Goal: Register for event/course

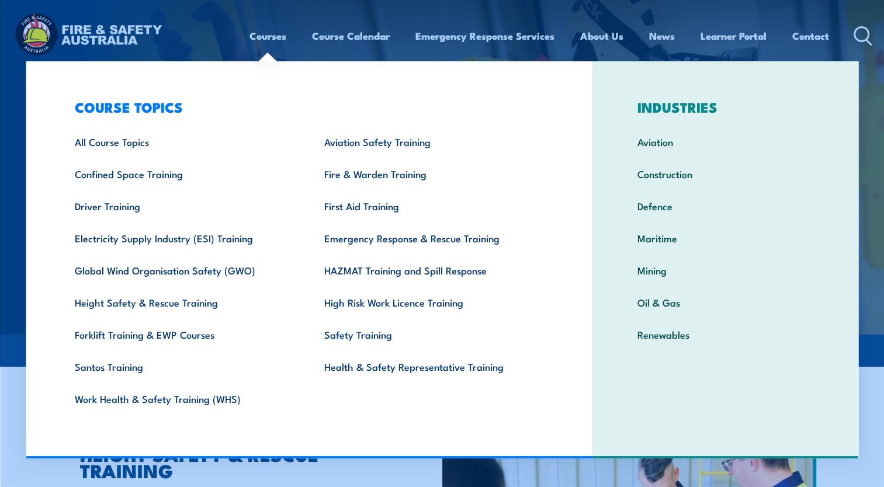
click at [274, 39] on link "Courses" at bounding box center [267, 35] width 37 height 31
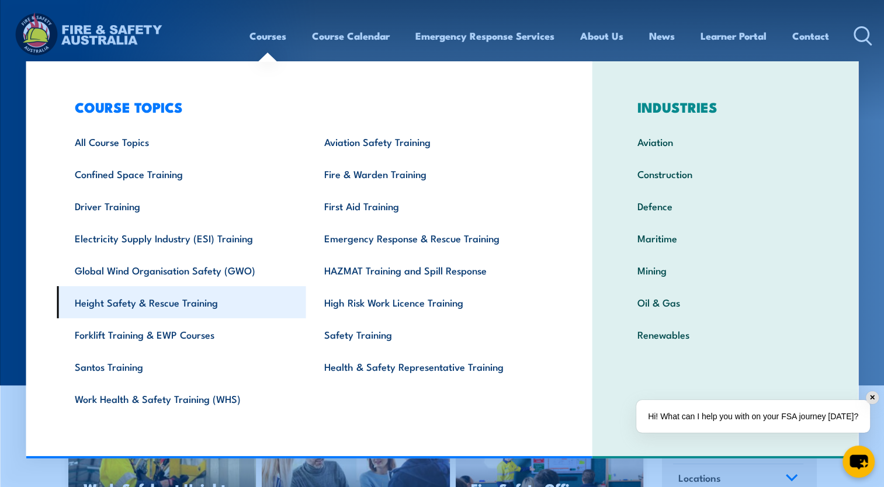
click at [162, 305] on link "Height Safety & Rescue Training" at bounding box center [181, 302] width 249 height 32
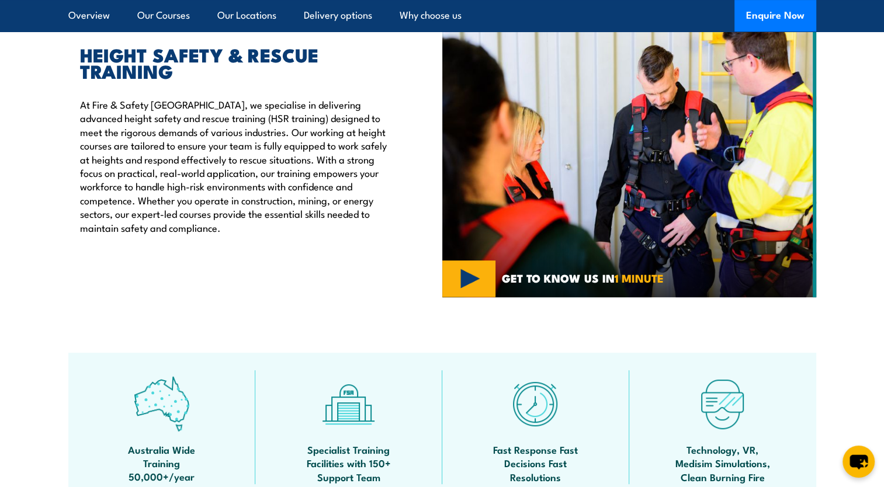
scroll to position [292, 0]
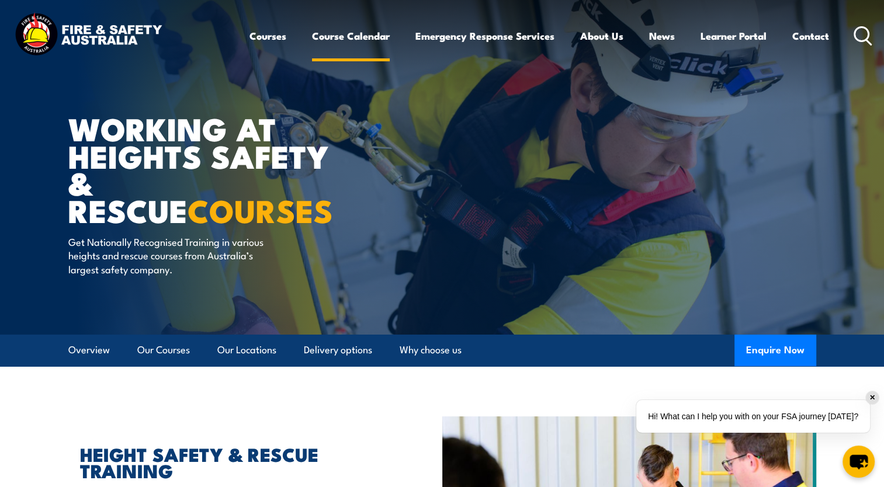
click at [350, 35] on link "Course Calendar" at bounding box center [351, 35] width 78 height 31
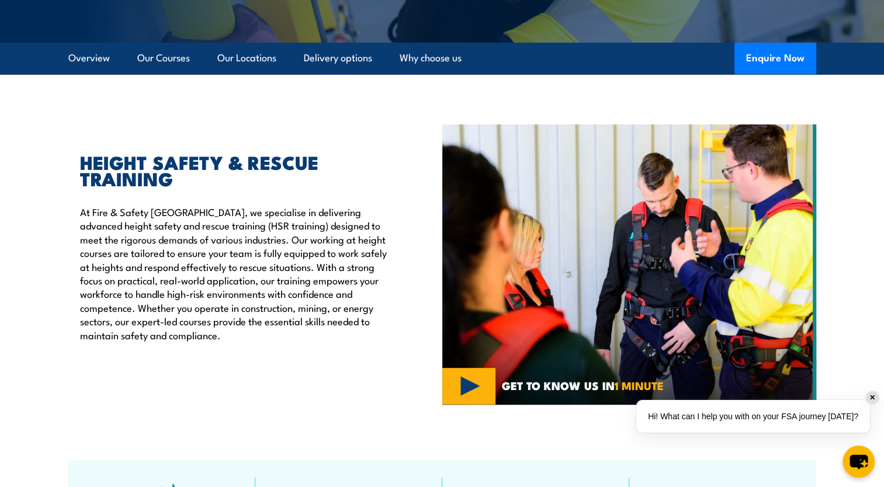
scroll to position [363, 0]
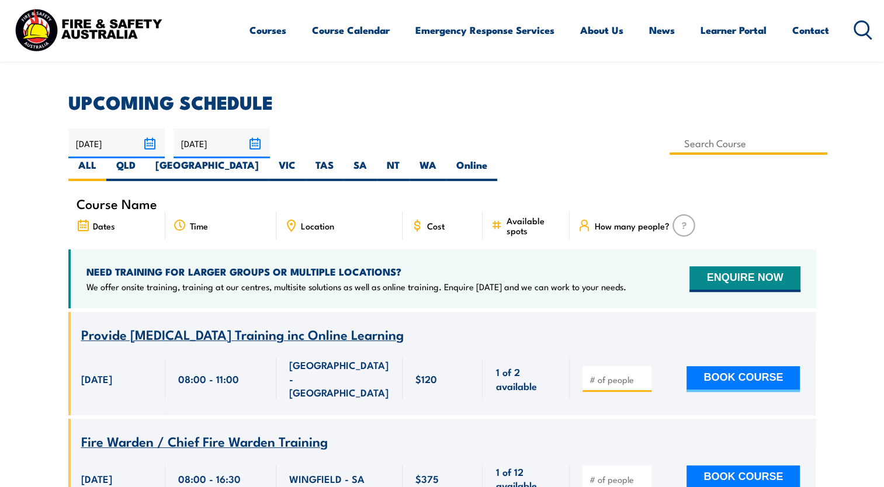
click at [669, 145] on input at bounding box center [748, 143] width 158 height 23
type input "VOC – EWP under 11m"
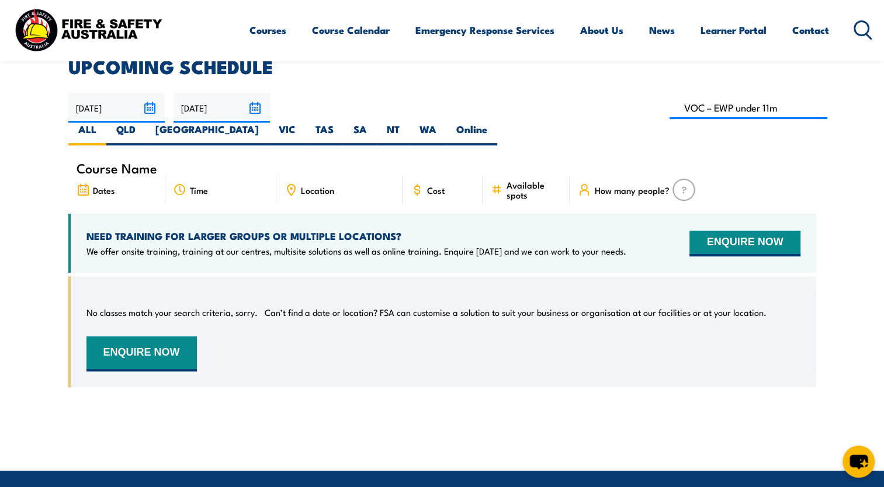
scroll to position [269, 0]
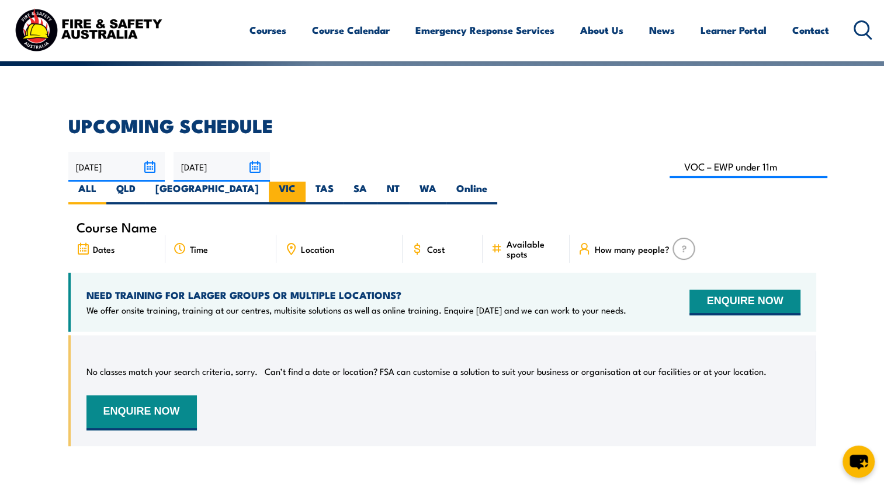
click at [305, 182] on label "VIC" at bounding box center [287, 193] width 37 height 23
click at [303, 182] on input "VIC" at bounding box center [299, 186] width 8 height 8
radio input "true"
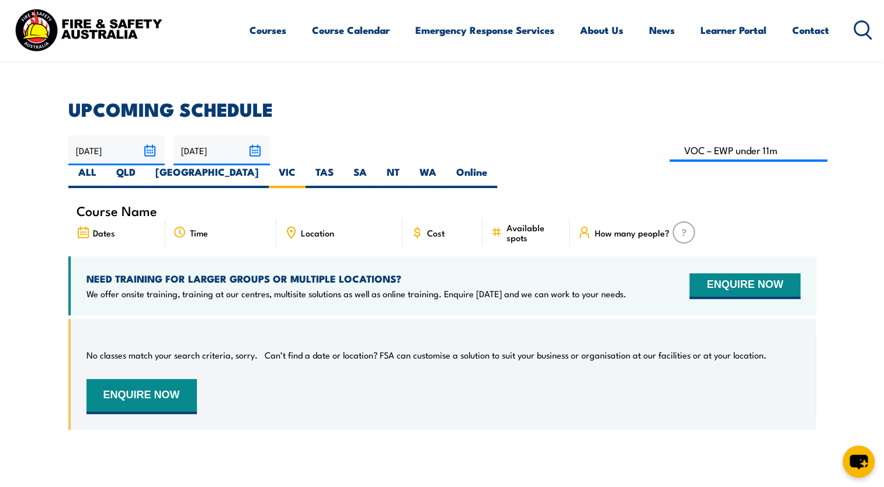
scroll to position [210, 0]
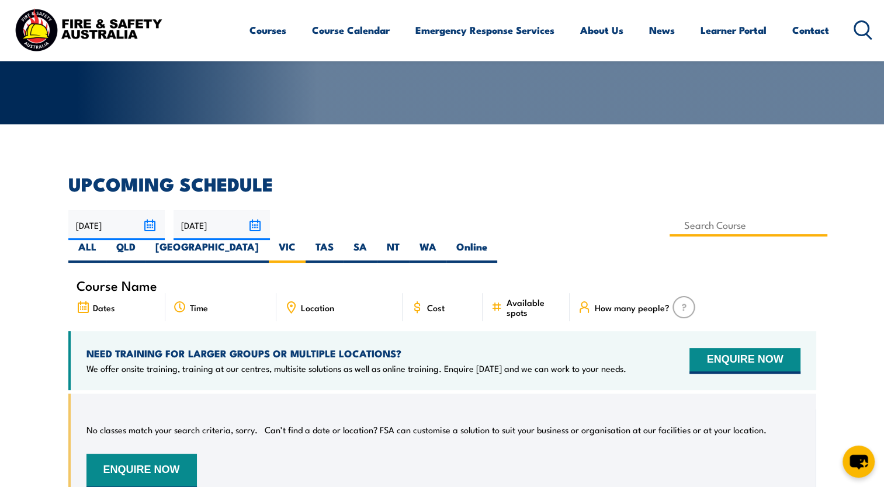
click at [669, 226] on input at bounding box center [748, 225] width 158 height 23
drag, startPoint x: 412, startPoint y: 228, endPoint x: 201, endPoint y: 222, distance: 210.9
click at [201, 222] on div "[DATE] [DATE]" at bounding box center [441, 236] width 747 height 53
type input "Operate Elevating Work Platform Training (under 11m)"
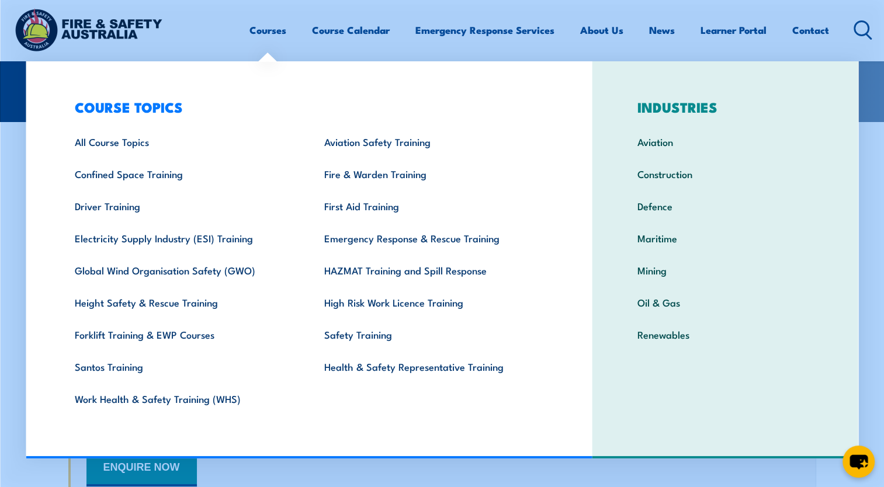
scroll to position [210, 0]
